Goal: Information Seeking & Learning: Learn about a topic

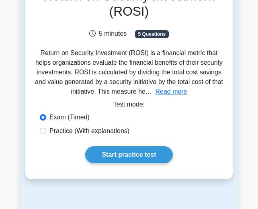
scroll to position [70, 0]
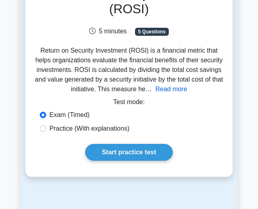
click at [182, 94] on button "Read more" at bounding box center [171, 89] width 32 height 10
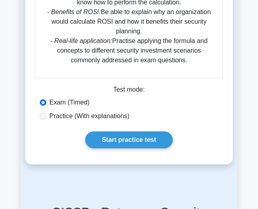
scroll to position [512, 0]
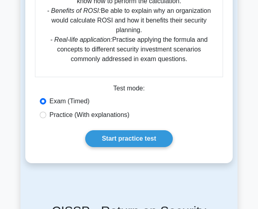
click at [123, 120] on label "Practice (With explanations)" at bounding box center [89, 115] width 80 height 10
click at [46, 118] on input "Practice (With explanations)" at bounding box center [43, 115] width 6 height 6
radio input "true"
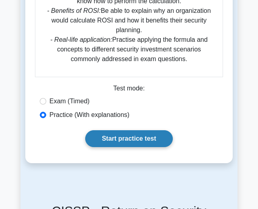
click at [152, 147] on link "Start practice test" at bounding box center [128, 138] width 87 height 17
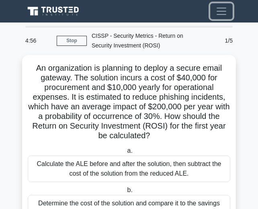
click at [221, 15] on span "Toggle navigation" at bounding box center [222, 11] width 12 height 12
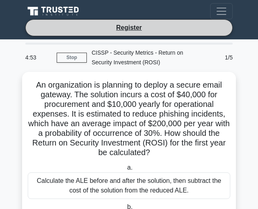
click at [81, 28] on li "Register" at bounding box center [129, 27] width 208 height 17
